Goal: Ask a question: Seek information or help from site administrators or community

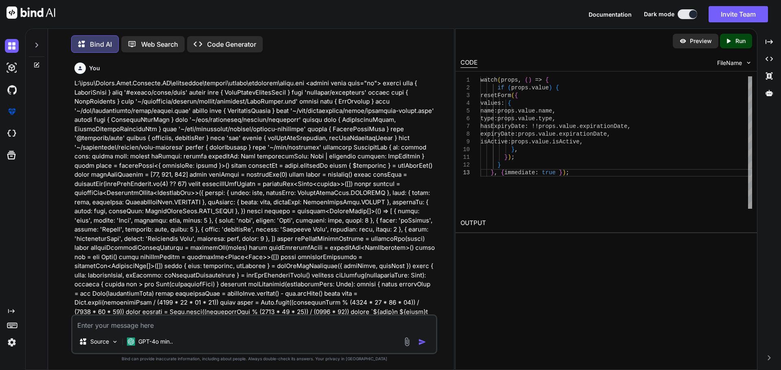
scroll to position [26778, 0]
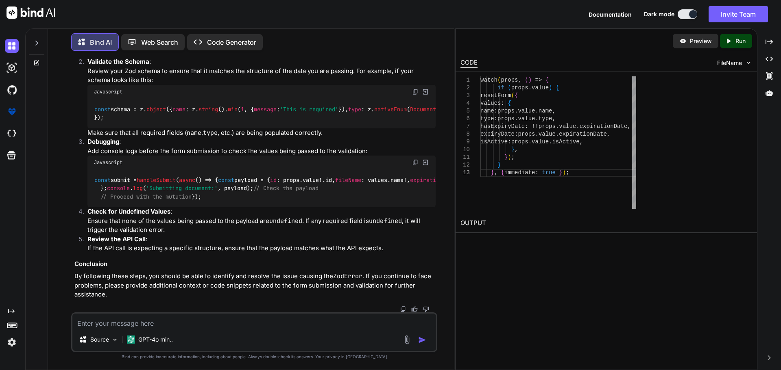
type textarea "isActive: props.value.isActive, }, }); } }, { immediate: true });"
type textarea "x"
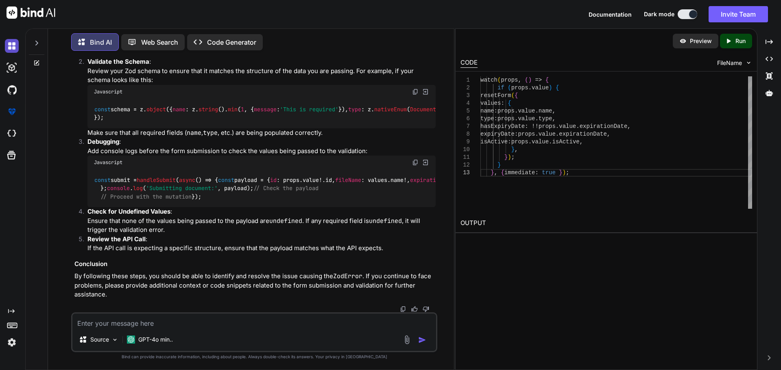
click at [11, 46] on img at bounding box center [12, 46] width 14 height 14
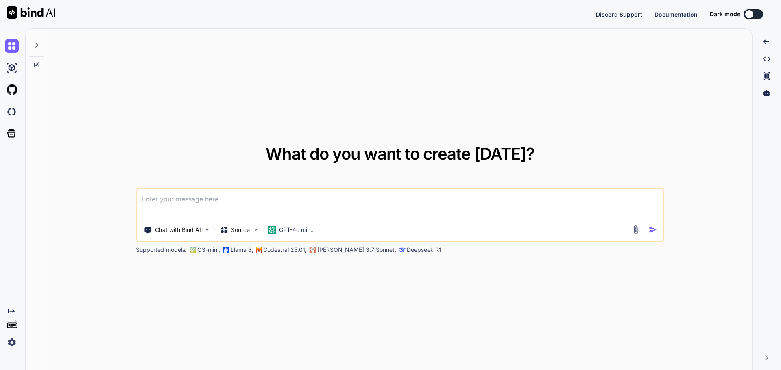
type textarea "x"
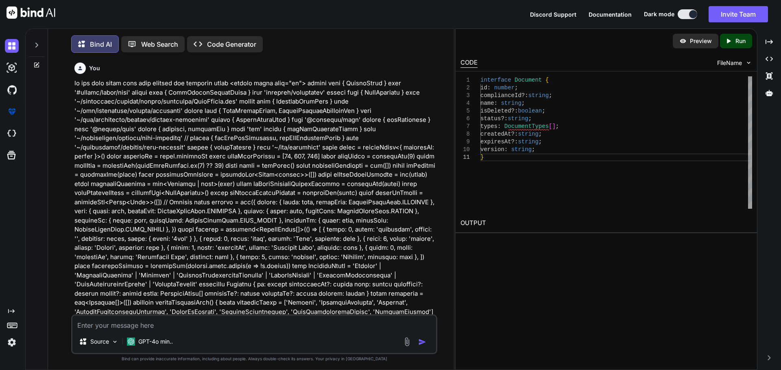
scroll to position [1510, 0]
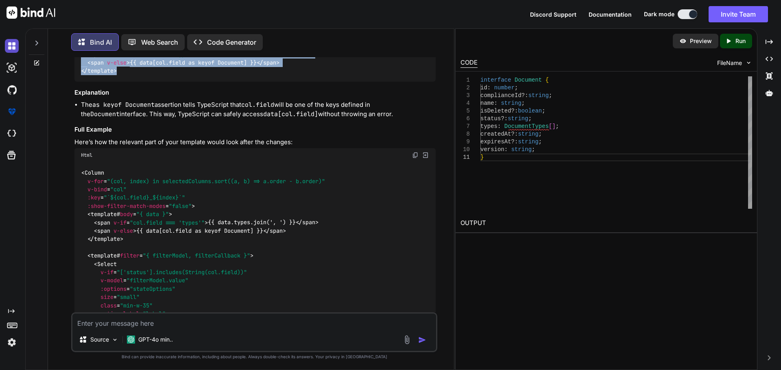
click at [11, 46] on img at bounding box center [12, 46] width 14 height 14
type textarea "x"
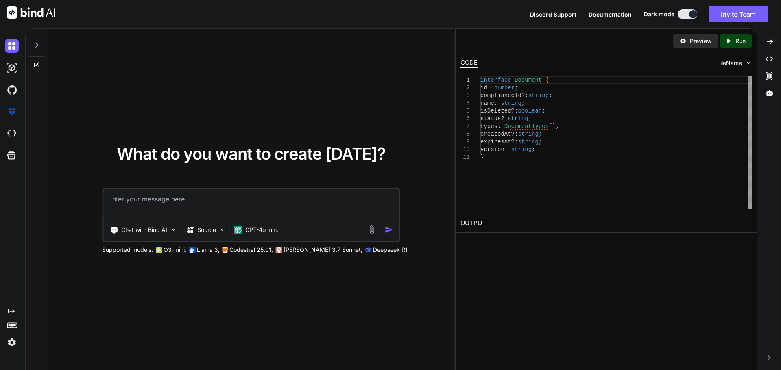
click at [176, 205] on textarea at bounding box center [250, 204] width 295 height 30
click at [218, 198] on textarea "on my datatable the document type is repeating" at bounding box center [250, 204] width 295 height 30
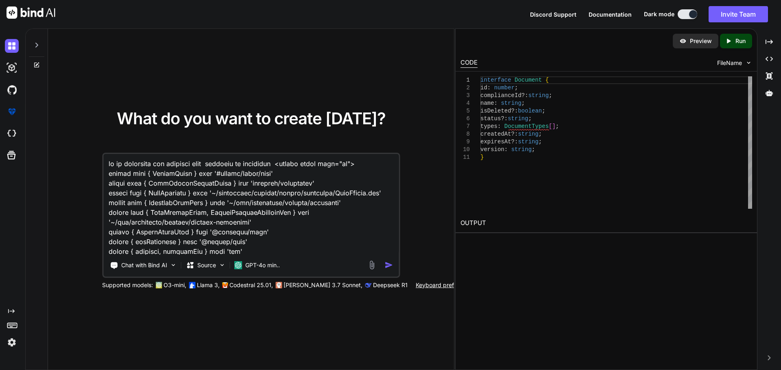
click at [285, 162] on textarea at bounding box center [250, 204] width 295 height 101
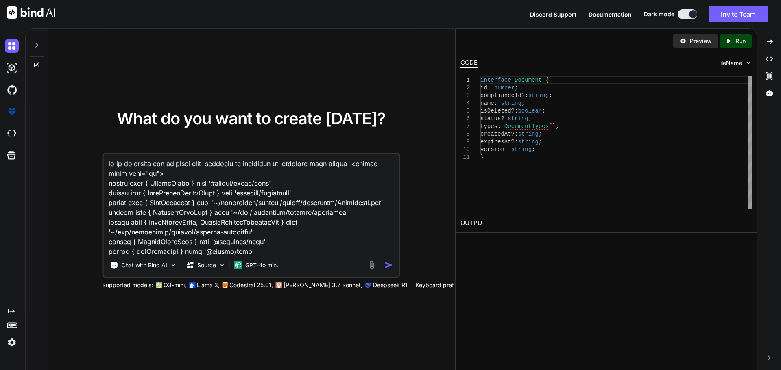
type textarea "on my datatable the document type grouping is repeating the document type headi…"
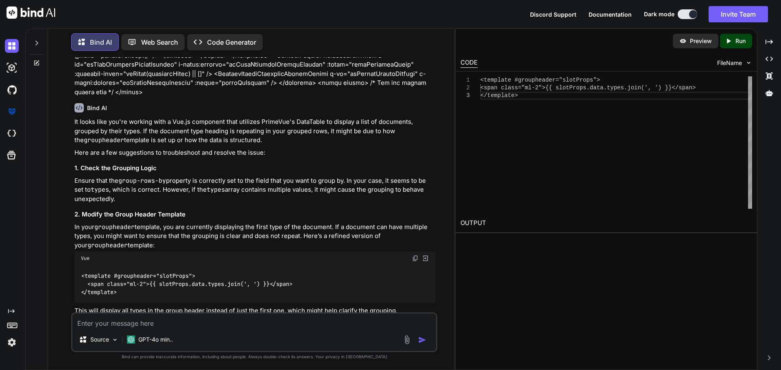
scroll to position [651, 0]
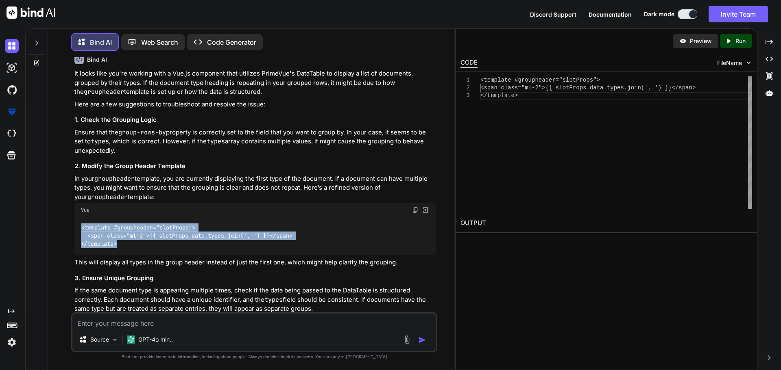
drag, startPoint x: 121, startPoint y: 225, endPoint x: 80, endPoint y: 210, distance: 43.7
click at [80, 217] on div "<template #groupheader="slotProps"> <span class="ml-2">{{ slotProps.data.types.…" at bounding box center [254, 236] width 361 height 38
copy code "<template #groupheader="slotProps"> <span class="ml-2">{{ slotProps.data.types.…"
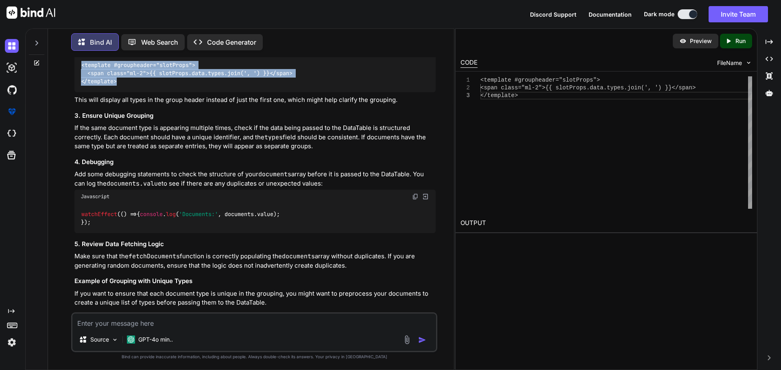
scroll to position [849, 0]
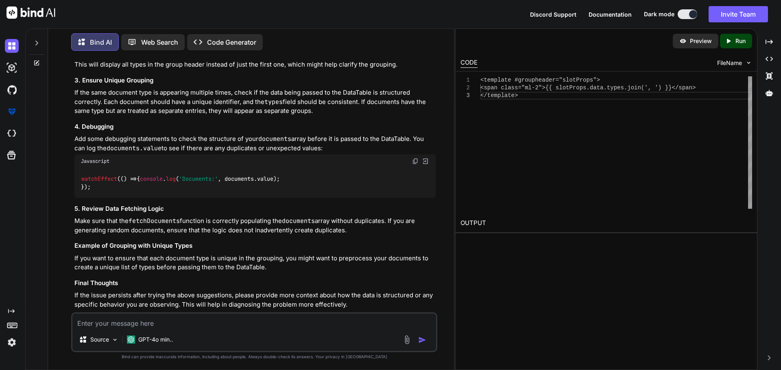
click at [138, 326] on textarea at bounding box center [254, 321] width 364 height 15
paste textarea "Documents Documents BankConfirmationLetter ProofOfAddress Unknown DriversLicens…"
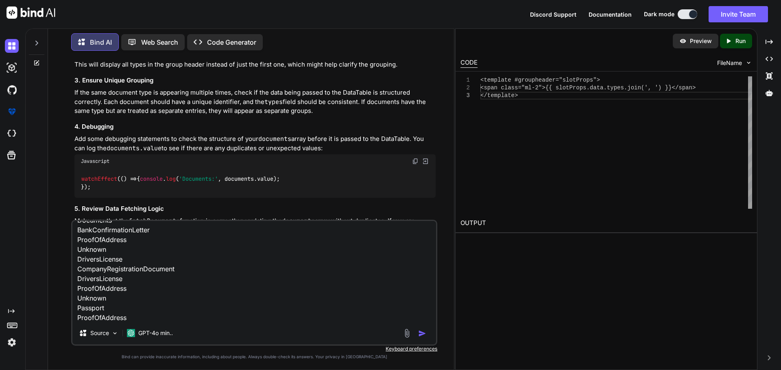
scroll to position [0, 0]
drag, startPoint x: 117, startPoint y: 251, endPoint x: 74, endPoint y: 241, distance: 44.8
click at [74, 241] on textarea "this is how it shows Documents Documents BankConfirmationLetter ProofOfAddress …" at bounding box center [254, 271] width 364 height 101
drag, startPoint x: 135, startPoint y: 238, endPoint x: 77, endPoint y: 240, distance: 58.2
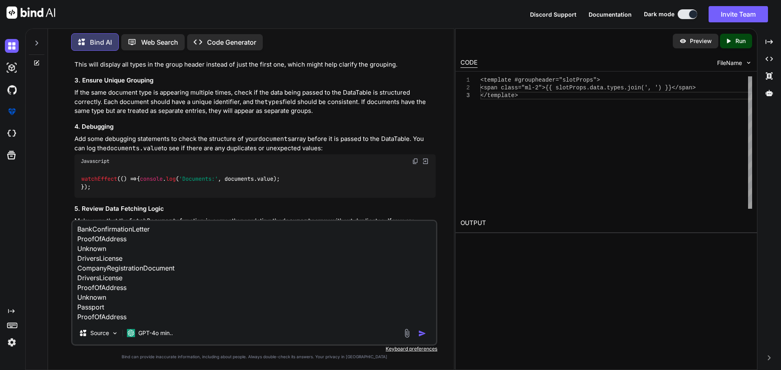
click at [77, 240] on textarea "this is how it shows BankConfirmationLetter ProofOfAddress Unknown DriversLicen…" at bounding box center [254, 271] width 364 height 101
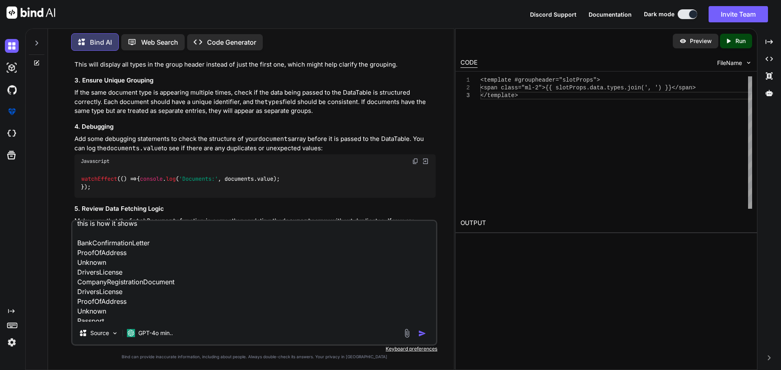
scroll to position [0, 0]
click at [148, 230] on textarea "this is how it shows BankConfirmationLetter ProofOfAddress Unknown DriversLicen…" at bounding box center [254, 271] width 364 height 101
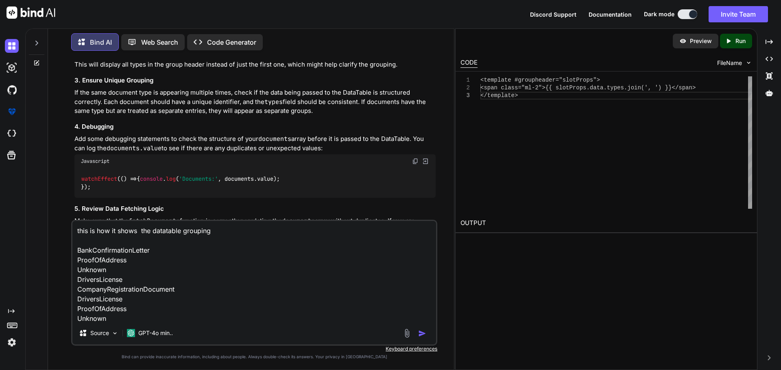
click at [122, 315] on textarea "this is how it shows the datatable grouping BankConfirmationLetter ProofOfAddre…" at bounding box center [254, 271] width 364 height 101
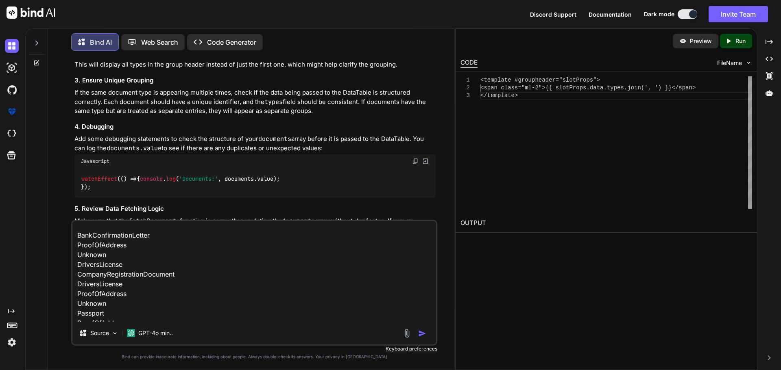
scroll to position [21, 0]
click at [134, 320] on textarea "this is how it shows the datatable grouping BankConfirmationLetter ProofOfAddre…" at bounding box center [254, 271] width 364 height 101
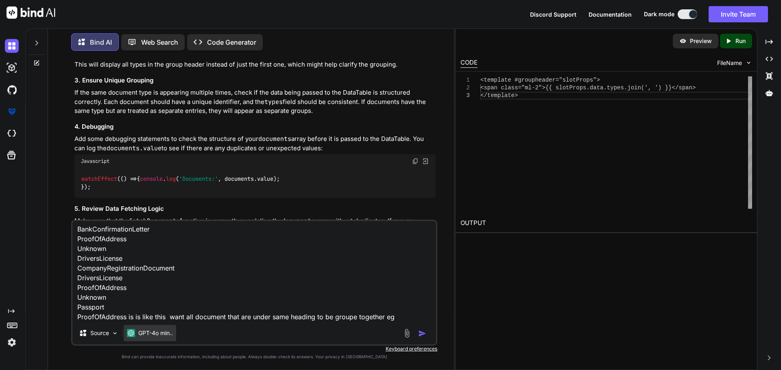
paste textarea "ProofOfAddress"
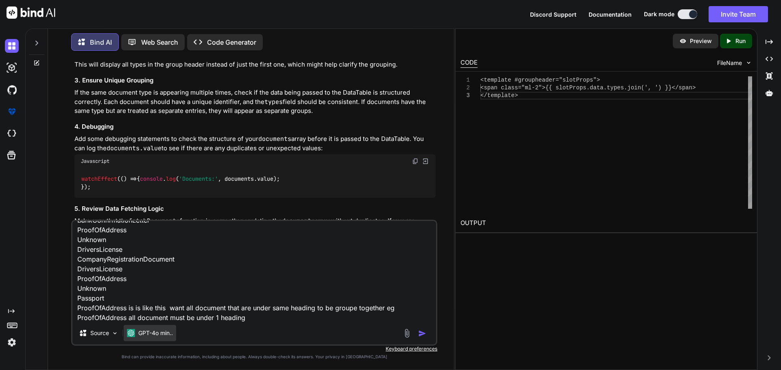
paste textarea "ProofOfAddress"
click at [422, 331] on img "button" at bounding box center [422, 334] width 8 height 8
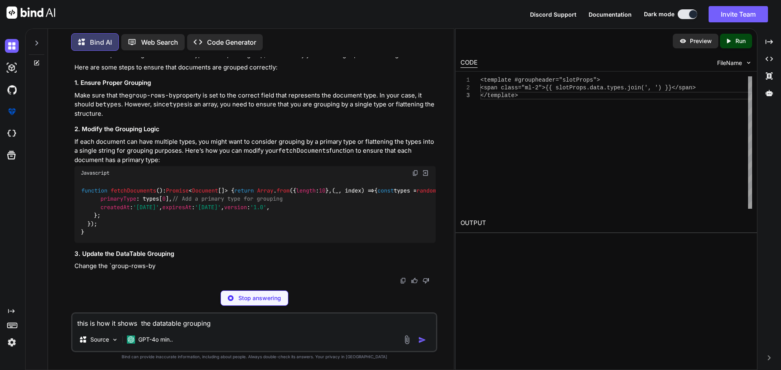
scroll to position [1297, 0]
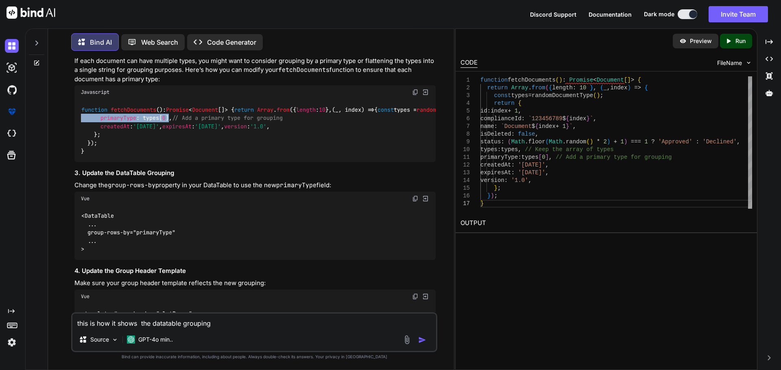
drag, startPoint x: 170, startPoint y: 181, endPoint x: 100, endPoint y: 175, distance: 69.8
click at [100, 156] on code "function fetchDocuments ( ): Promise < Document []> { return Array . from ({ le…" at bounding box center [614, 131] width 1067 height 50
copy code "types : types, // Keep the array of types primaryType : types[ 0 ]"
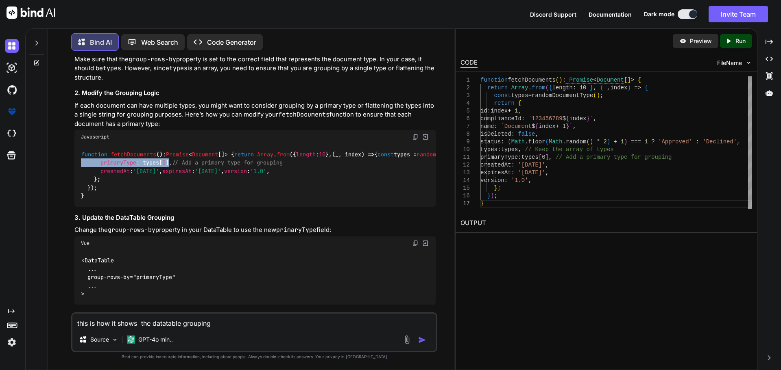
scroll to position [1256, 0]
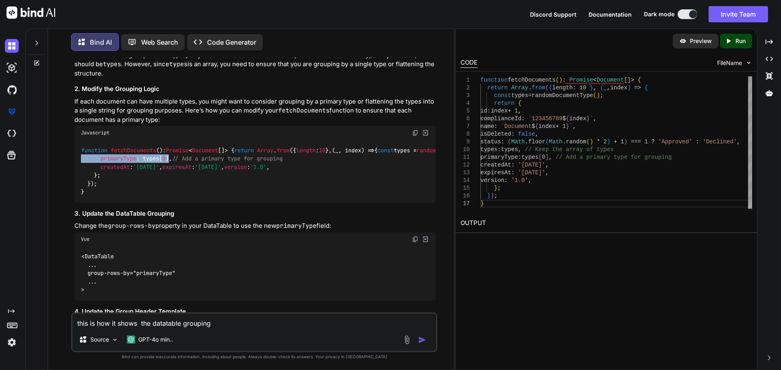
click at [134, 147] on span "fetchDocuments" at bounding box center [134, 150] width 46 height 7
copy span "fetchDocuments"
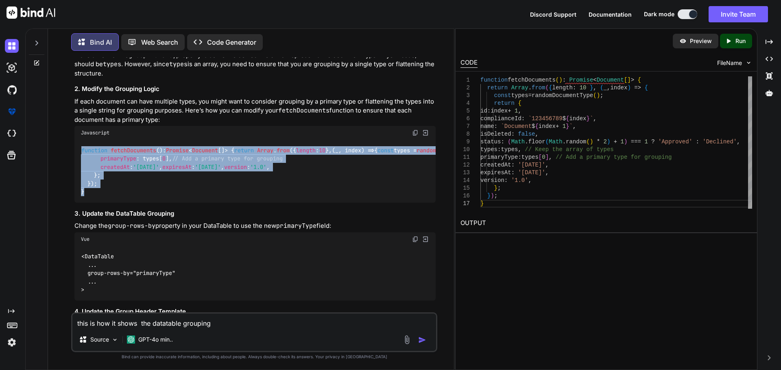
drag, startPoint x: 92, startPoint y: 273, endPoint x: 72, endPoint y: 140, distance: 134.4
click at [73, 140] on div "You Bind AI It looks like you're working with a Vue.js component that utilizes …" at bounding box center [255, 184] width 364 height 255
copy code "function fetchDocuments ( ): Promise < Document []> { return Array . from ({ le…"
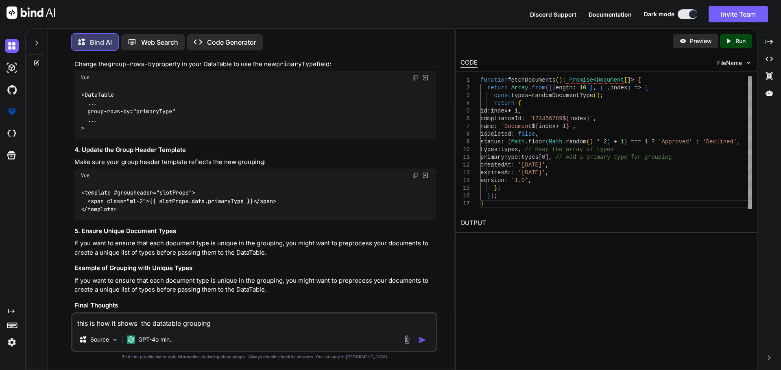
scroll to position [1419, 0]
drag, startPoint x: 84, startPoint y: 193, endPoint x: 184, endPoint y: 194, distance: 99.6
click at [184, 138] on div "<DataTable ... group-rows-by="primaryType" ... >" at bounding box center [254, 111] width 361 height 54
copy code "group-rows-by="primaryType""
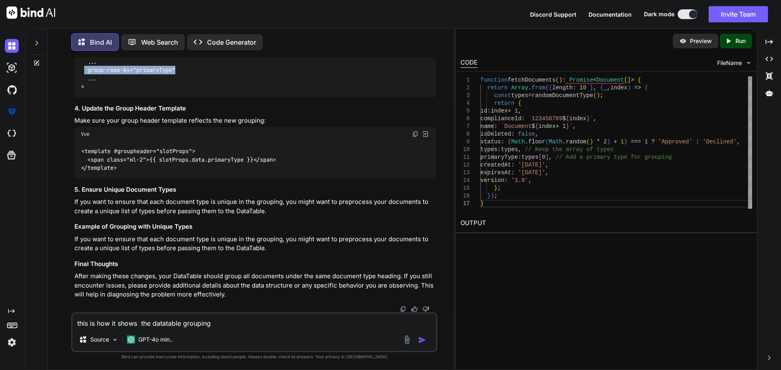
scroll to position [1541, 0]
click at [155, 321] on textarea "this is how it shows the datatable grouping BankConfirmationLetter ProofOfAddre…" at bounding box center [254, 321] width 364 height 15
paste textarea "[vue-tsc] Type '{ id: number; complianceId: string; name: string; isDeleted: bo…"
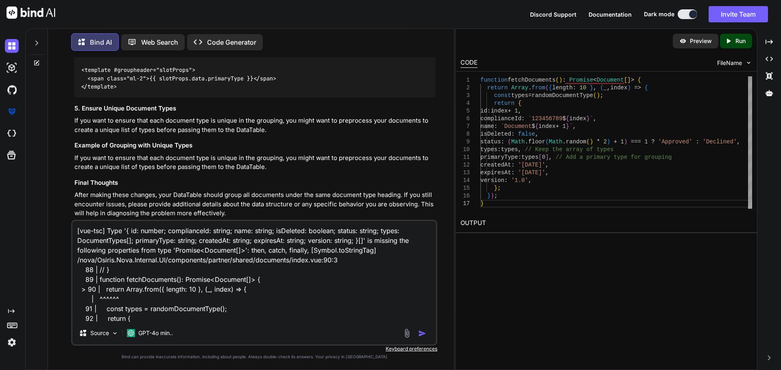
scroll to position [11, 0]
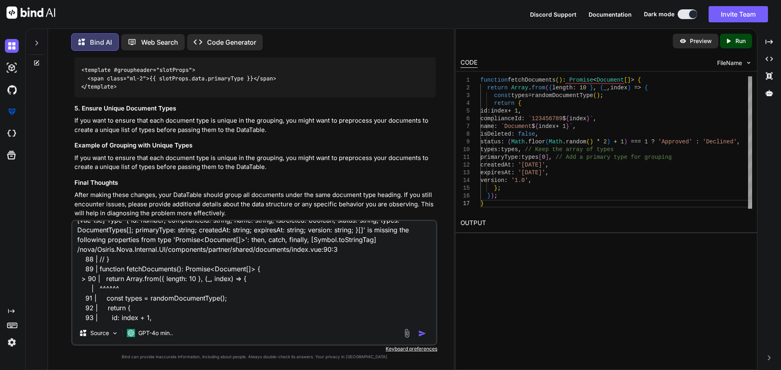
type textarea "[vue-tsc] Type '{ id: number; complianceId: string; name: string; isDeleted: bo…"
click at [420, 333] on img "button" at bounding box center [422, 334] width 8 height 8
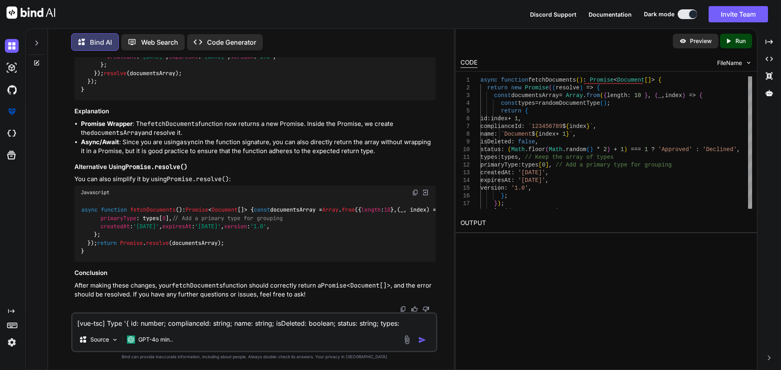
scroll to position [1916, 0]
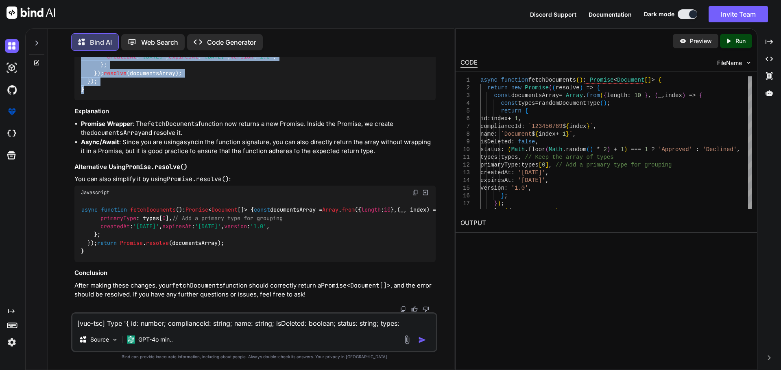
drag, startPoint x: 81, startPoint y: 116, endPoint x: 129, endPoint y: 255, distance: 147.6
click at [126, 100] on div "async function fetchDocuments ( ): Promise < Document []> { return new Promise …" at bounding box center [254, 64] width 361 height 71
copy code "async function fetchDocuments ( ): Promise < Document []> { return new Promise …"
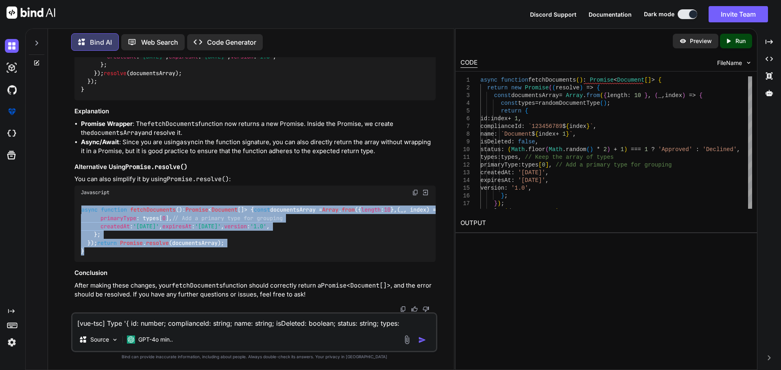
drag, startPoint x: 83, startPoint y: 111, endPoint x: 124, endPoint y: 233, distance: 128.8
click at [124, 251] on div "async function fetchDocuments ( ): Promise < Document []> { const documentsArra…" at bounding box center [254, 231] width 361 height 63
copy code "async function fetchDocuments ( ): Promise < Document []> { const documentsArra…"
